Goal: Information Seeking & Learning: Find specific fact

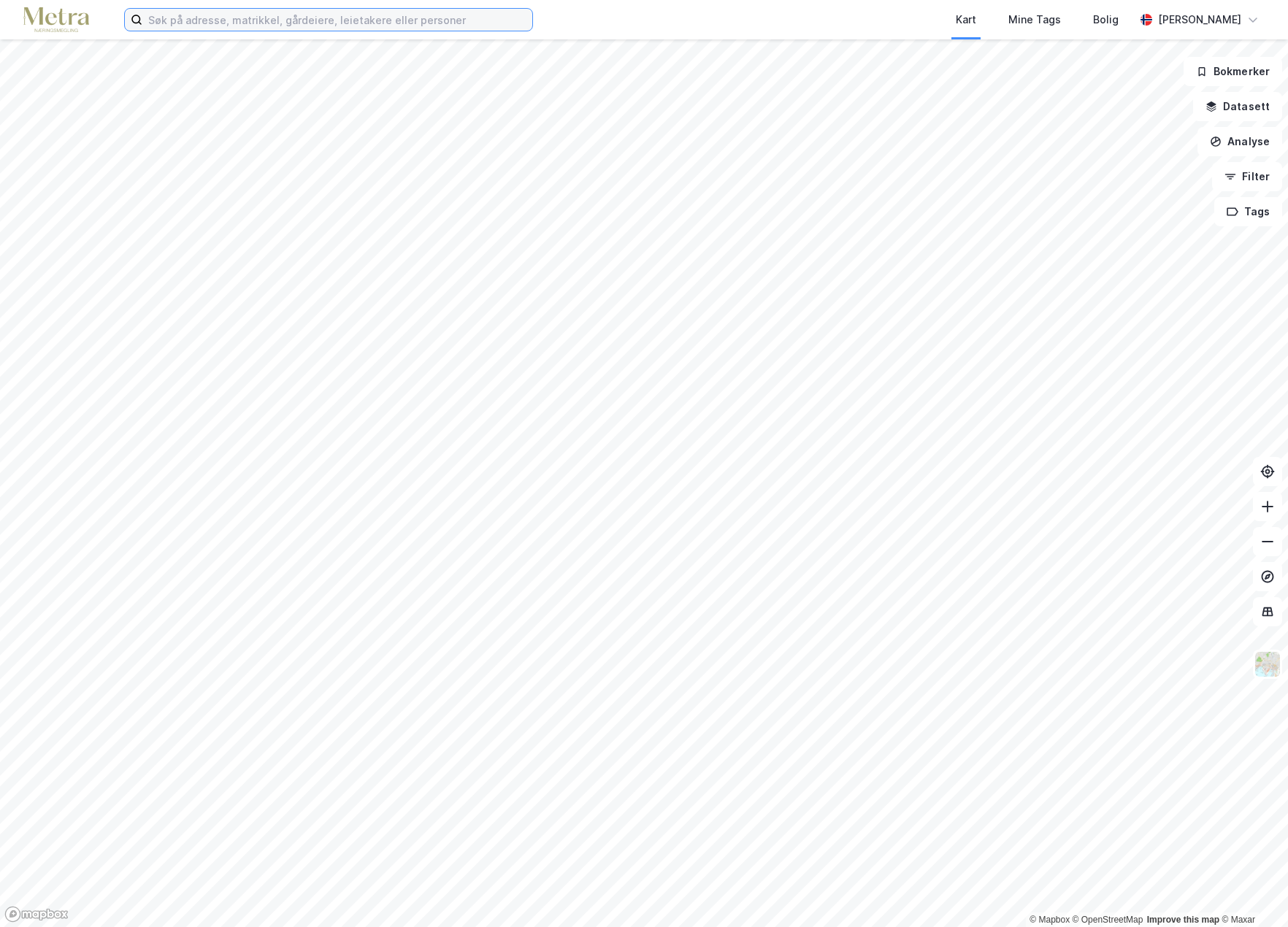
click at [231, 24] on input at bounding box center [337, 20] width 390 height 22
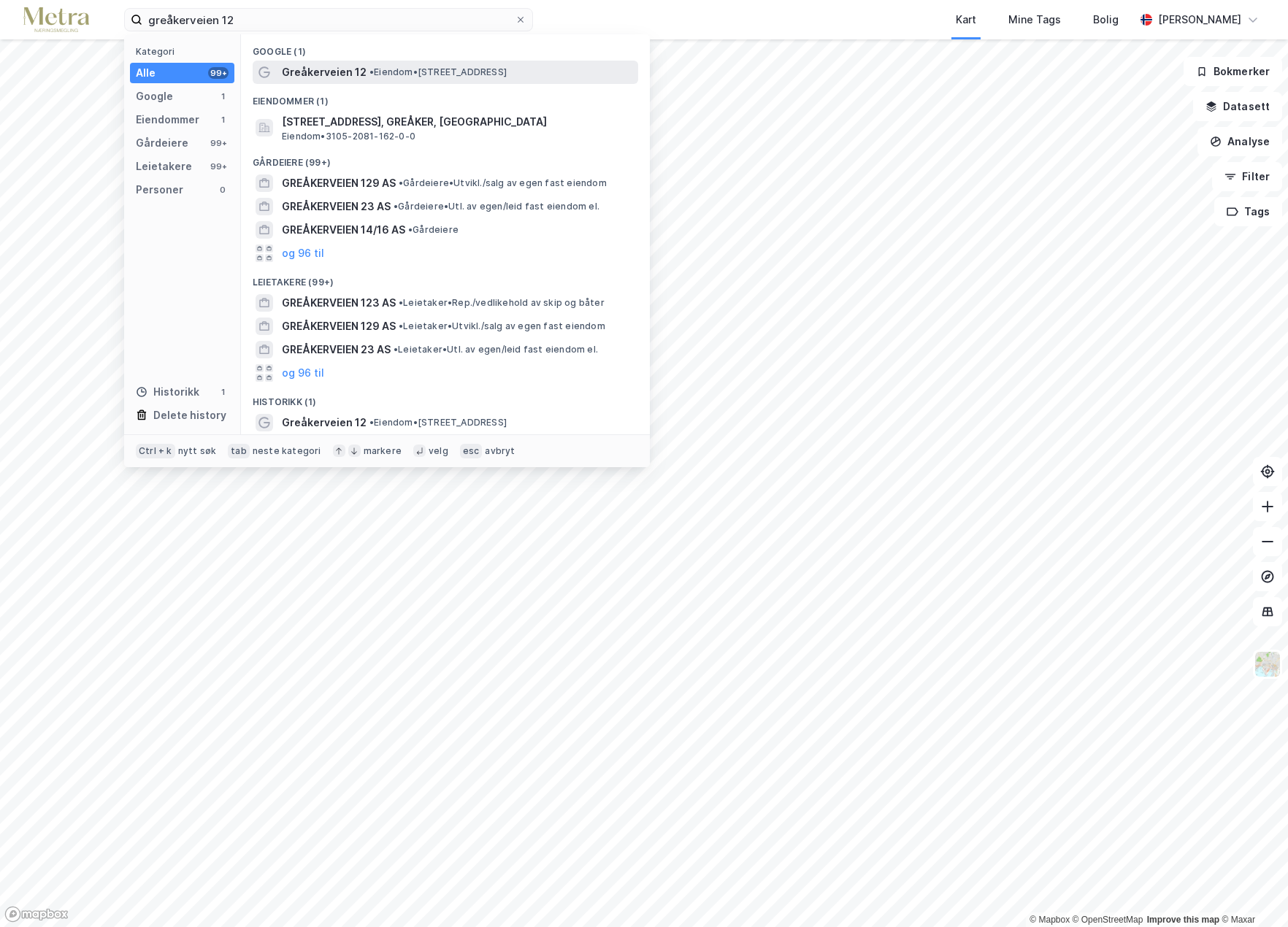
click at [353, 67] on span "Greåkerveien 12" at bounding box center [324, 72] width 85 height 18
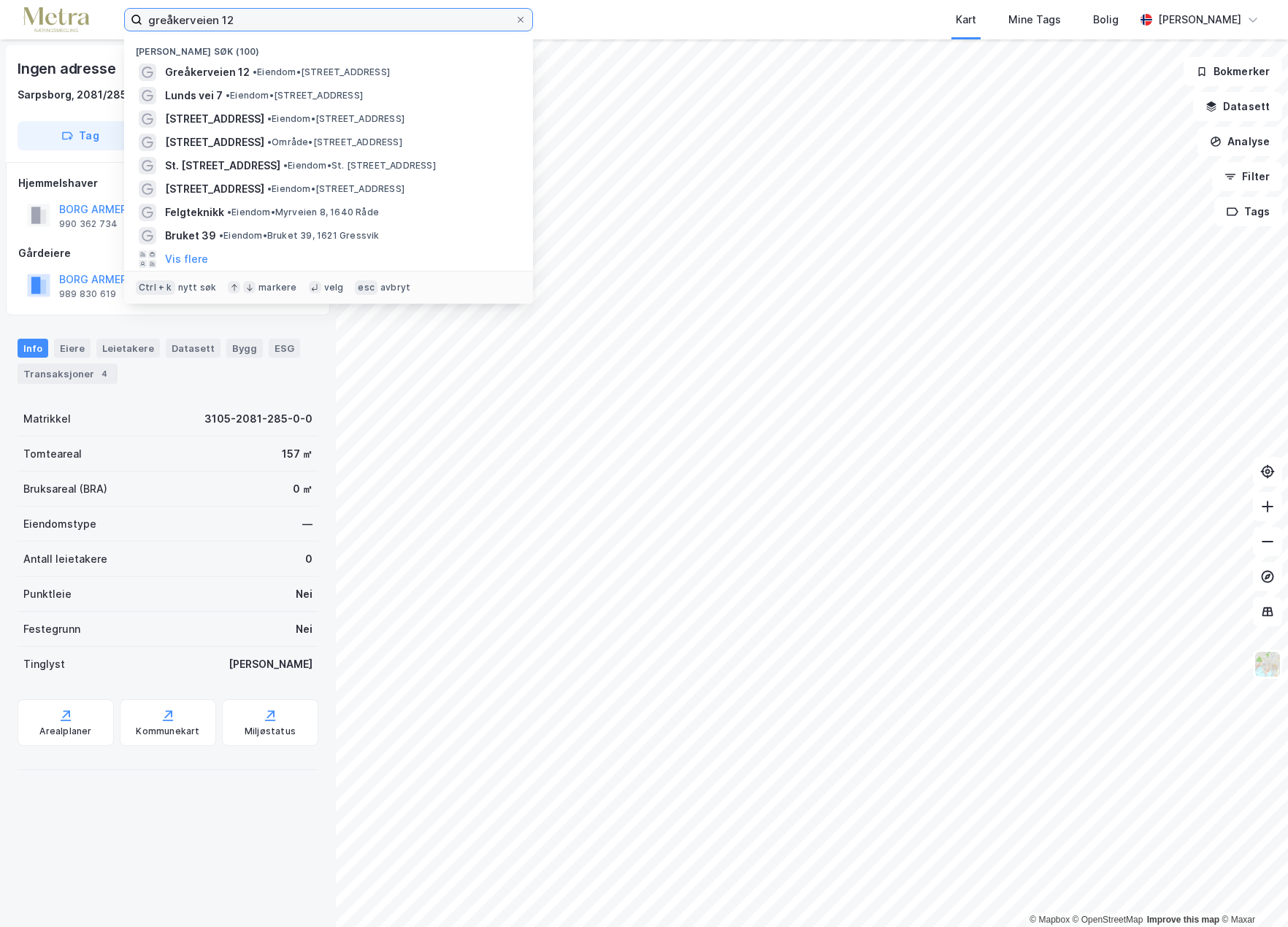
drag, startPoint x: 239, startPoint y: 24, endPoint x: 78, endPoint y: 18, distance: 161.1
click at [78, 18] on div "greåkerveien 12 Nylige søk (100) [STREET_ADDRESS] • Eiendom • [STREET_ADDRESS] …" at bounding box center [644, 19] width 1288 height 39
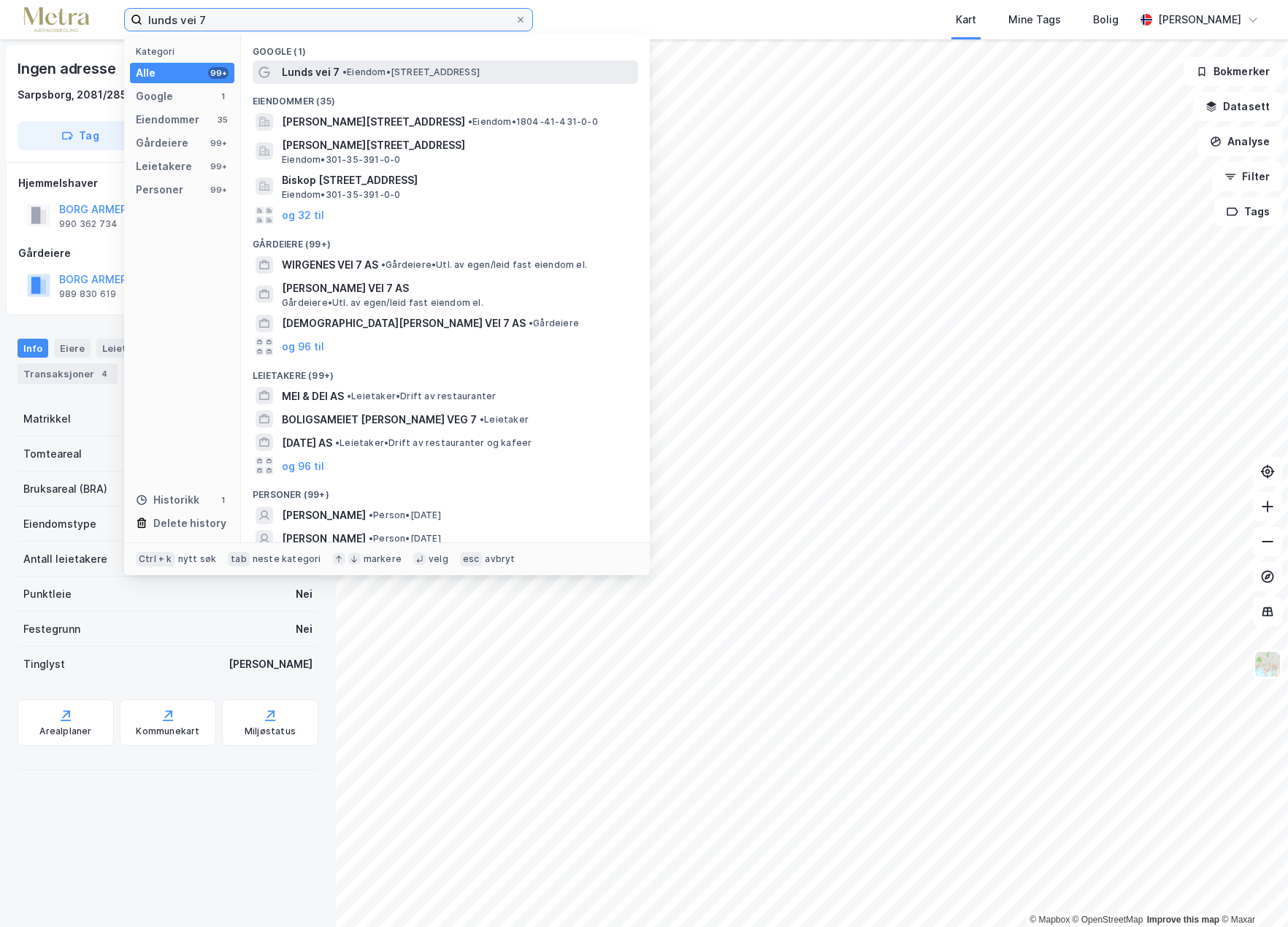
type input "lunds vei 7"
click at [344, 68] on span "•" at bounding box center [344, 72] width 4 height 11
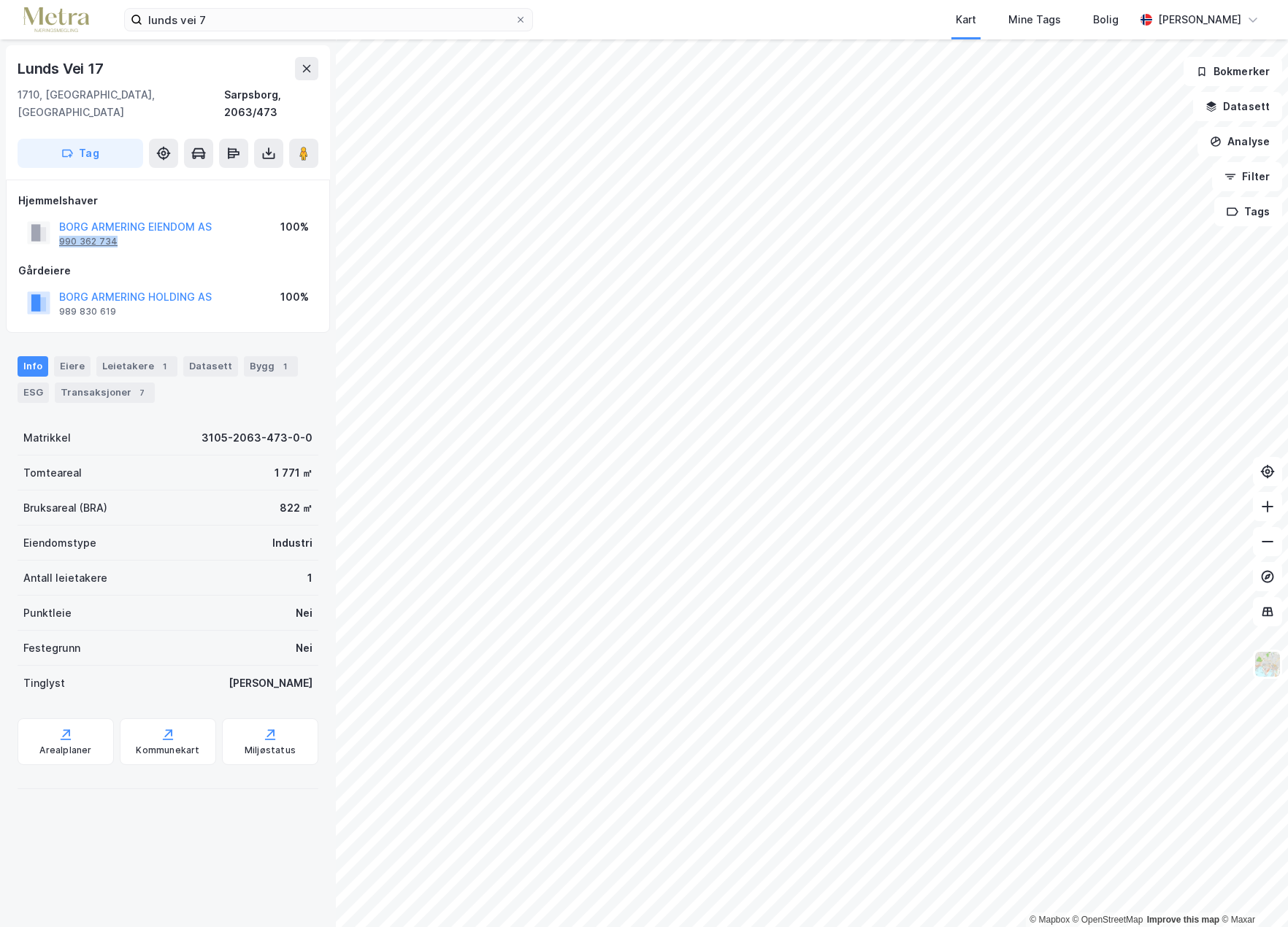
drag, startPoint x: 116, startPoint y: 225, endPoint x: 61, endPoint y: 228, distance: 55.1
click at [61, 228] on div "BORG ARMERING EIENDOM AS 990 362 734" at bounding box center [135, 233] width 153 height 29
copy div "990 362 734"
